Goal: Transaction & Acquisition: Purchase product/service

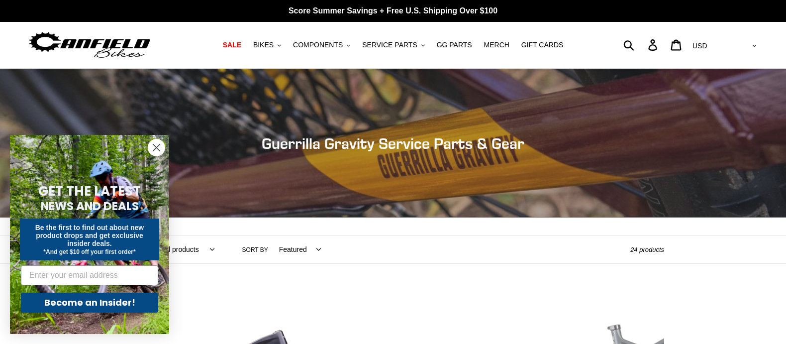
click at [155, 142] on circle "Close dialog" at bounding box center [156, 147] width 16 height 16
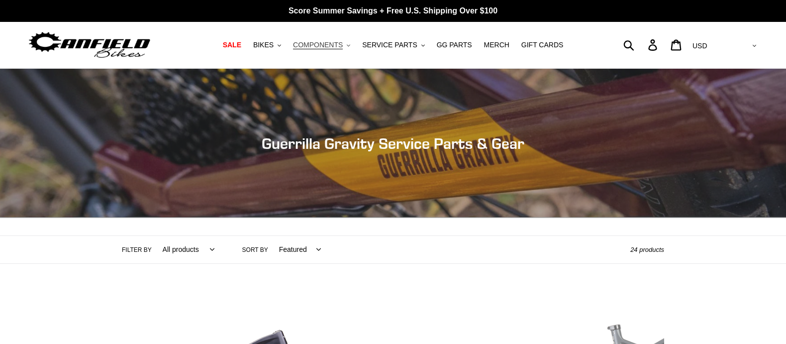
click at [324, 41] on span "COMPONENTS" at bounding box center [318, 45] width 50 height 8
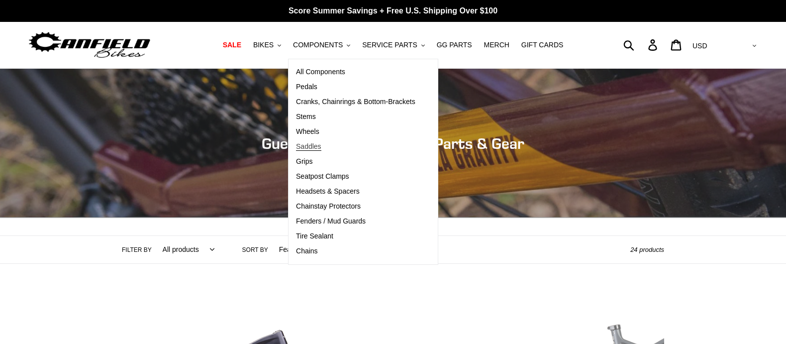
click at [314, 146] on span "Saddles" at bounding box center [308, 146] width 25 height 8
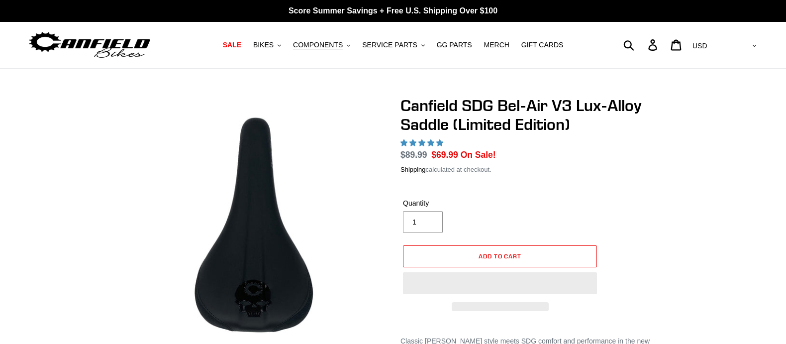
select select "highest-rating"
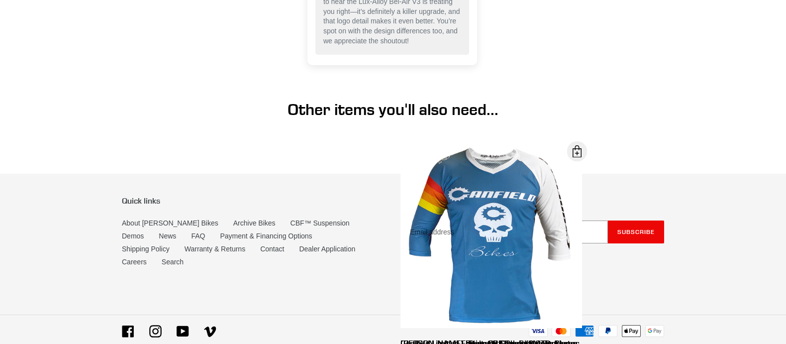
scroll to position [896, 0]
